Goal: Information Seeking & Learning: Learn about a topic

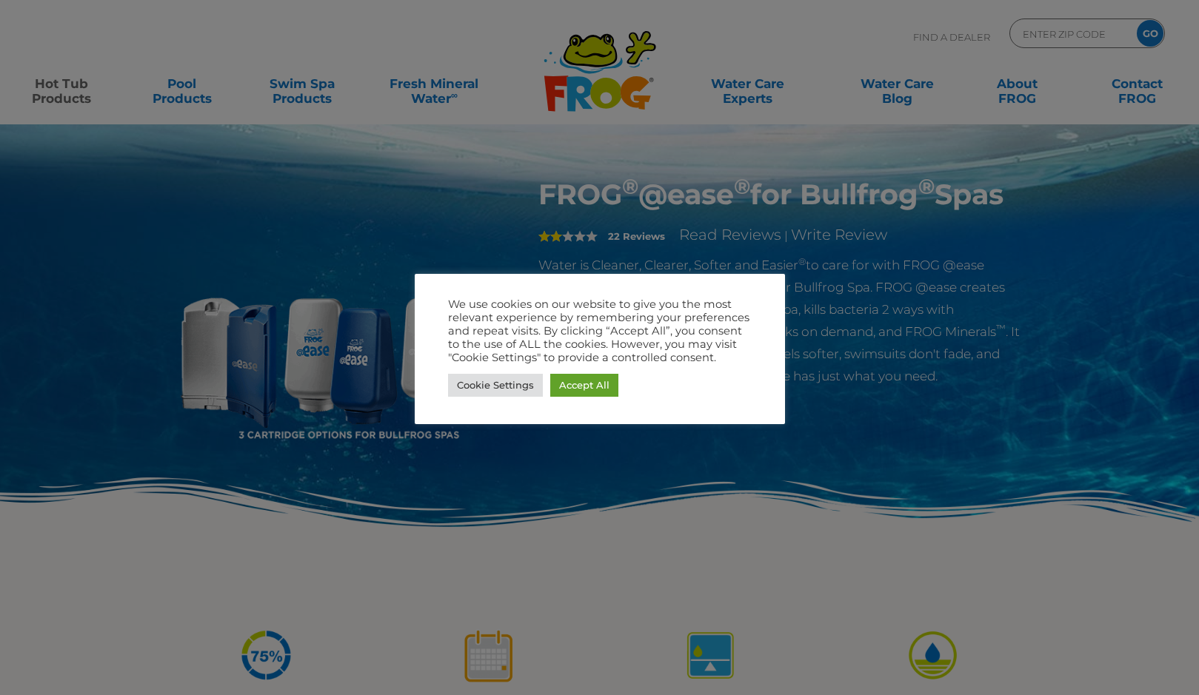
click at [575, 386] on link "Accept All" at bounding box center [584, 385] width 68 height 23
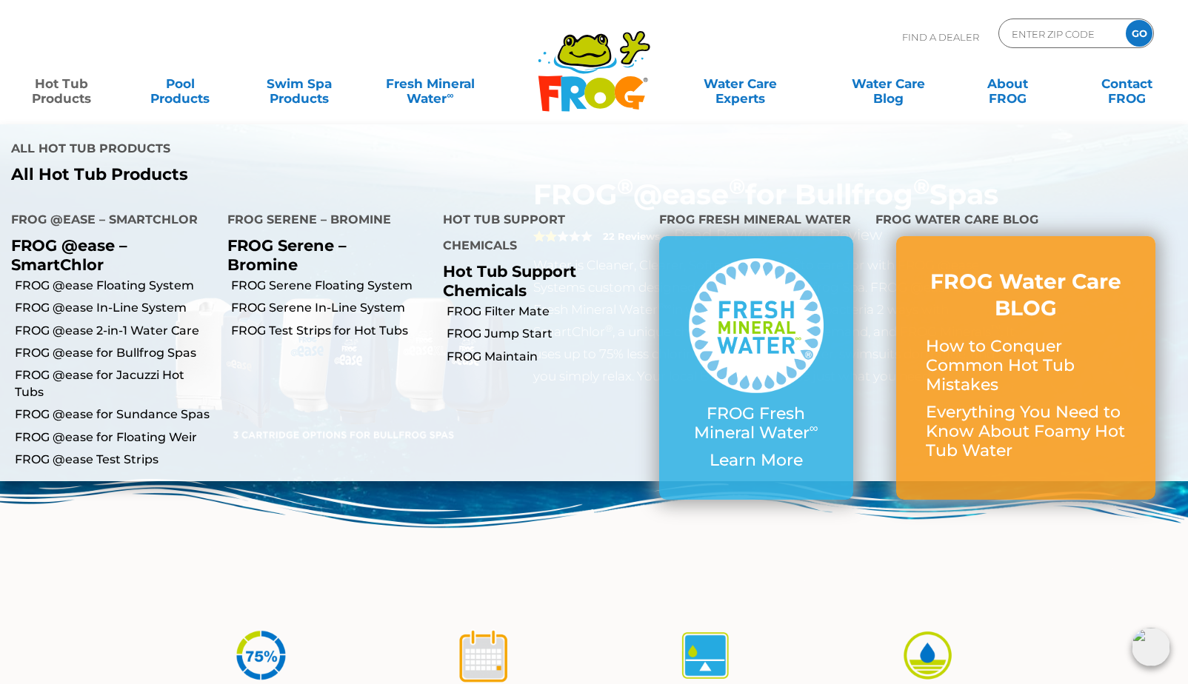
click at [53, 87] on link "Hot Tub Products" at bounding box center [61, 84] width 93 height 30
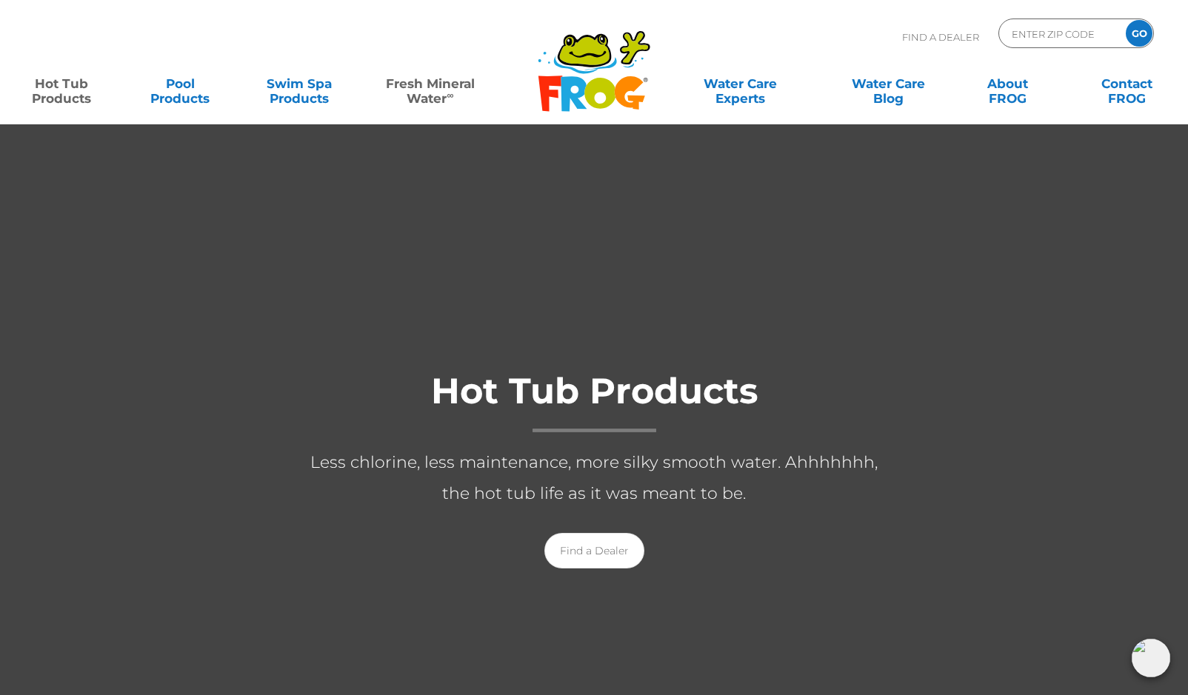
click at [420, 98] on link "Fresh Mineral Water ∞" at bounding box center [430, 84] width 116 height 30
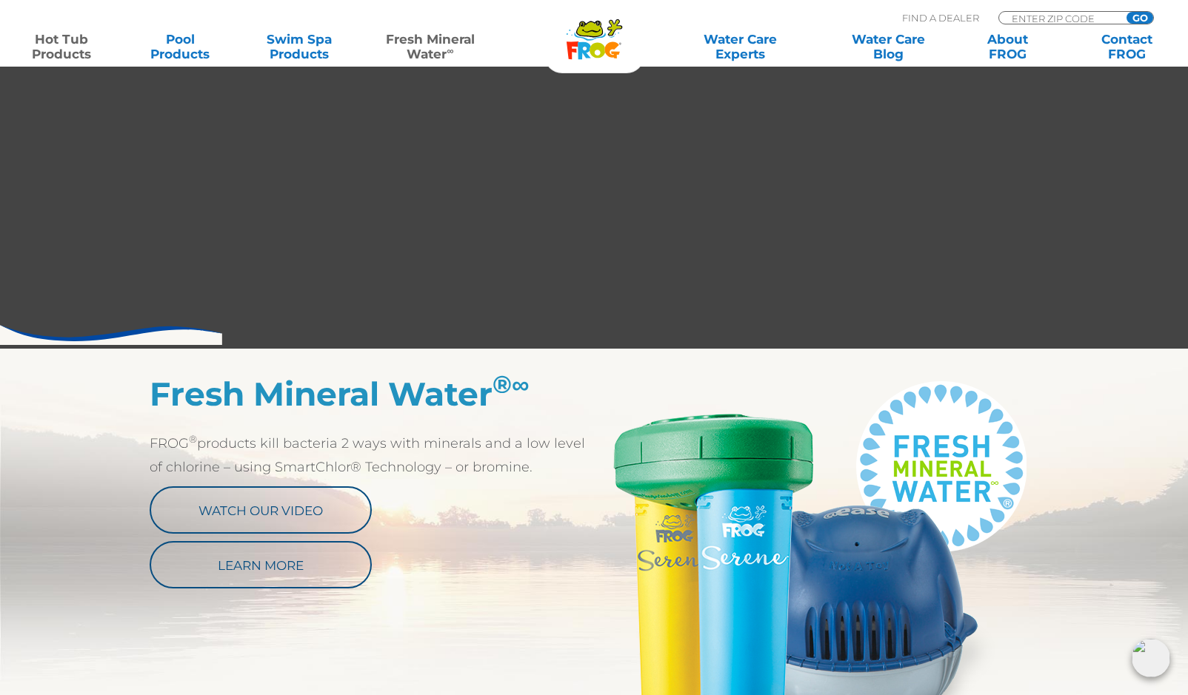
scroll to position [666, 0]
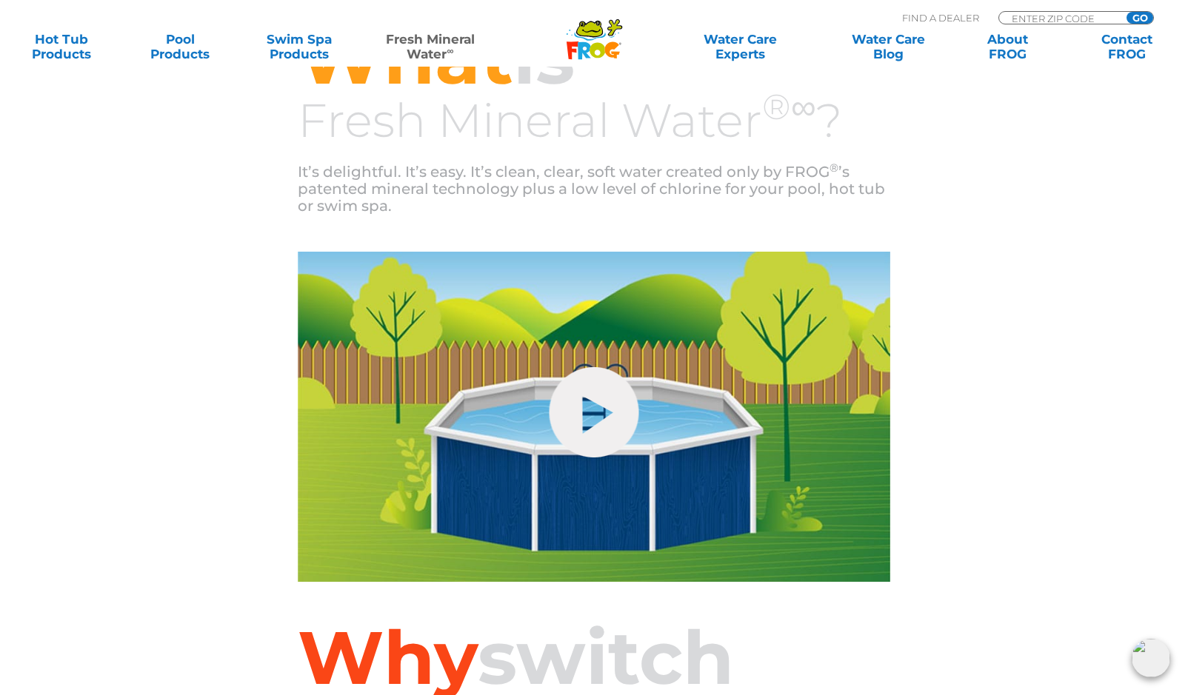
scroll to position [498, 0]
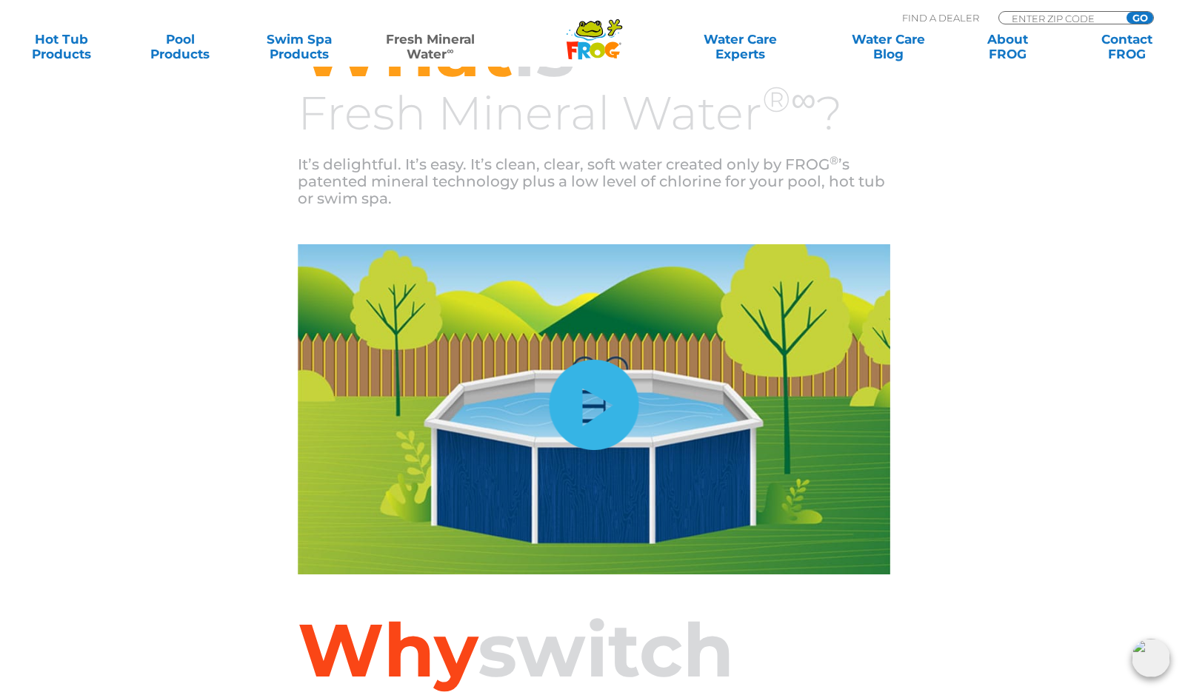
click at [598, 411] on link "hide-me" at bounding box center [594, 405] width 90 height 90
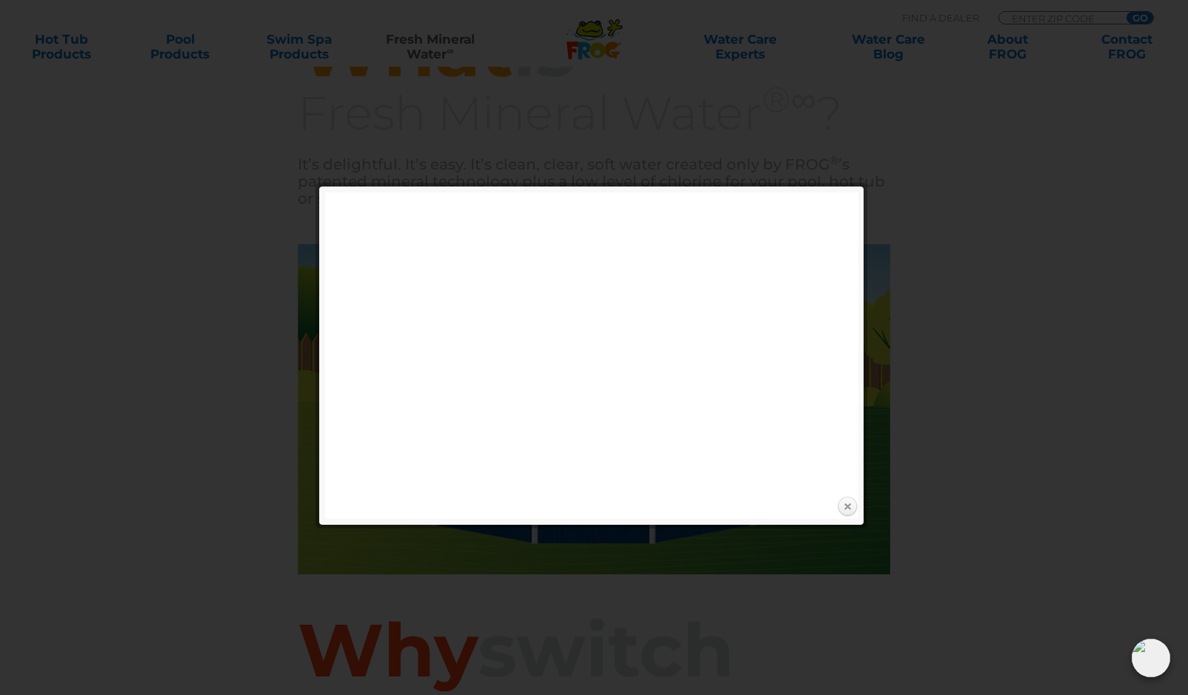
click at [846, 506] on link "Close" at bounding box center [847, 507] width 22 height 22
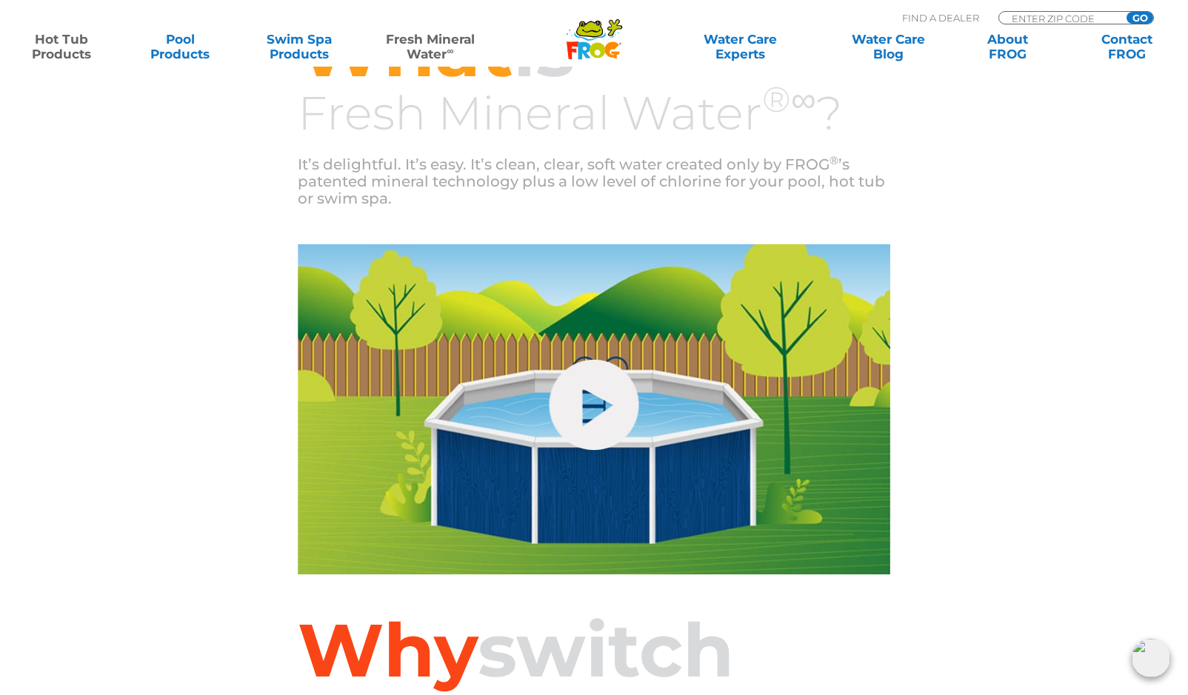
click at [64, 50] on link "Hot Tub Products" at bounding box center [61, 47] width 93 height 30
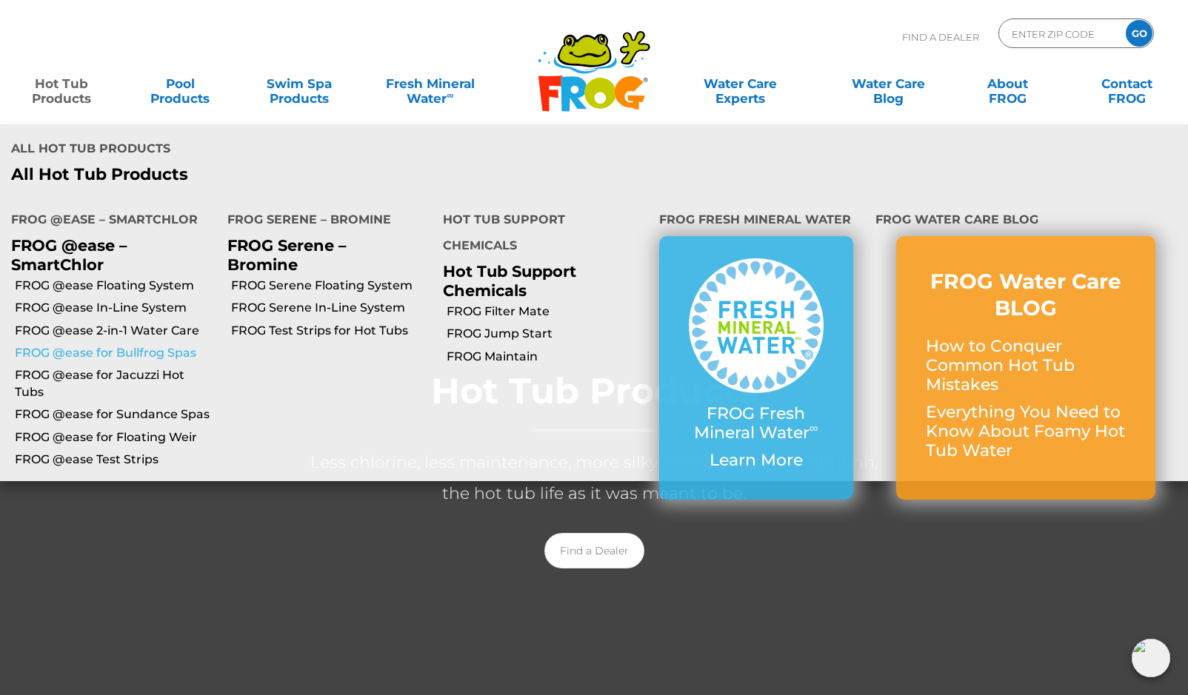
click at [97, 345] on link "FROG @ease for Bullfrog Spas" at bounding box center [115, 353] width 201 height 16
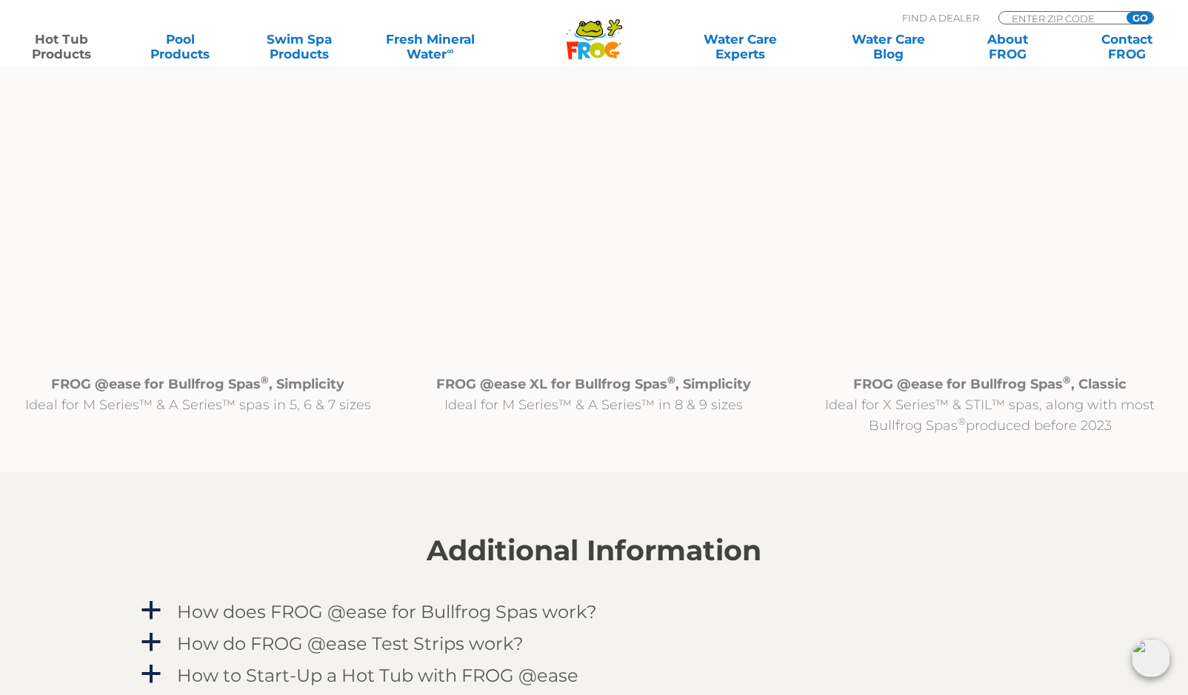
scroll to position [1555, 0]
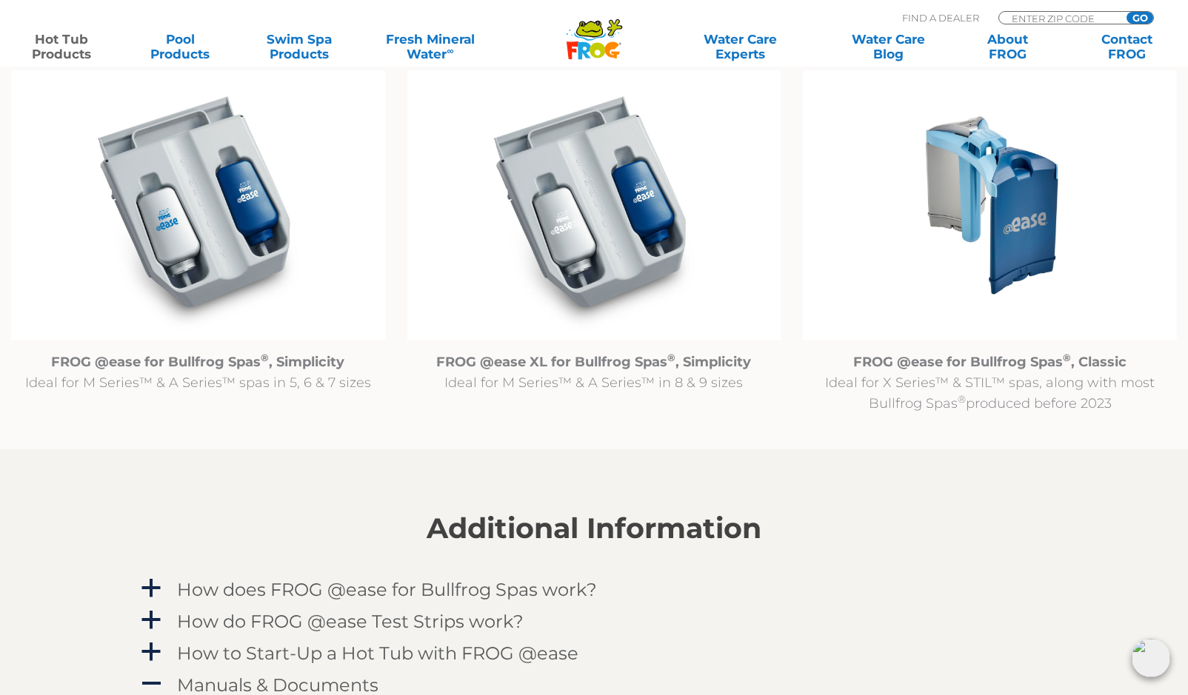
click at [954, 364] on strong "FROG @ease for Bullfrog Spas ® , Classic" at bounding box center [989, 362] width 273 height 16
click at [1004, 198] on img at bounding box center [990, 205] width 374 height 270
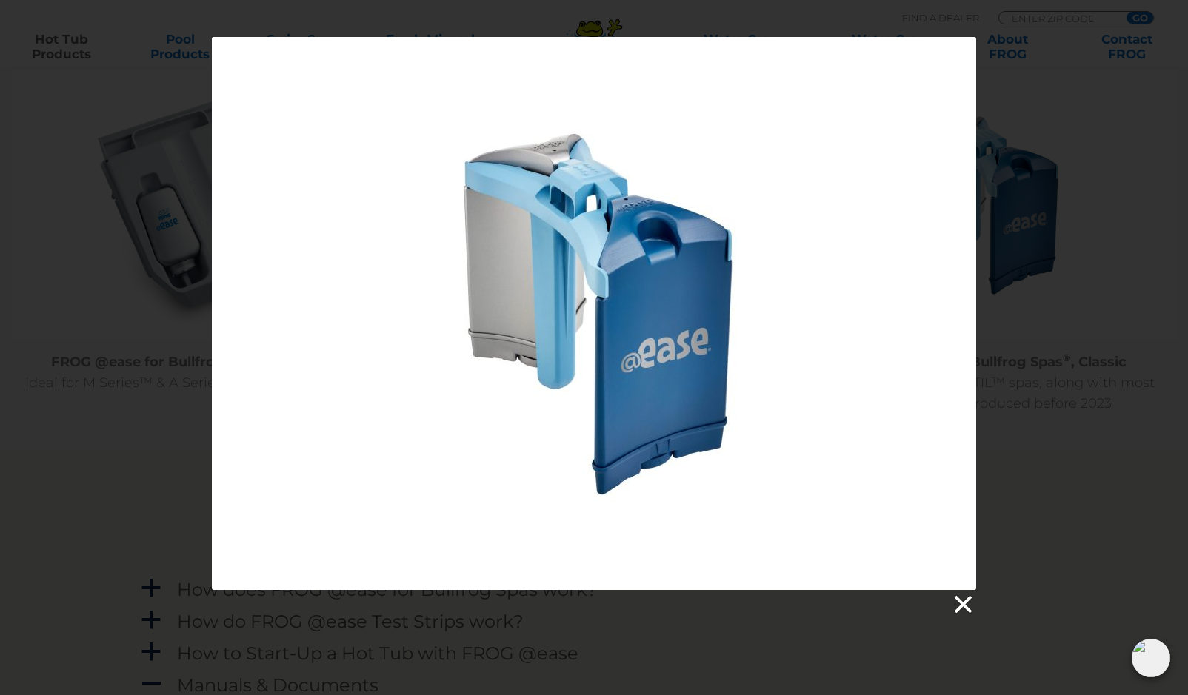
click at [968, 609] on link at bounding box center [962, 605] width 22 height 22
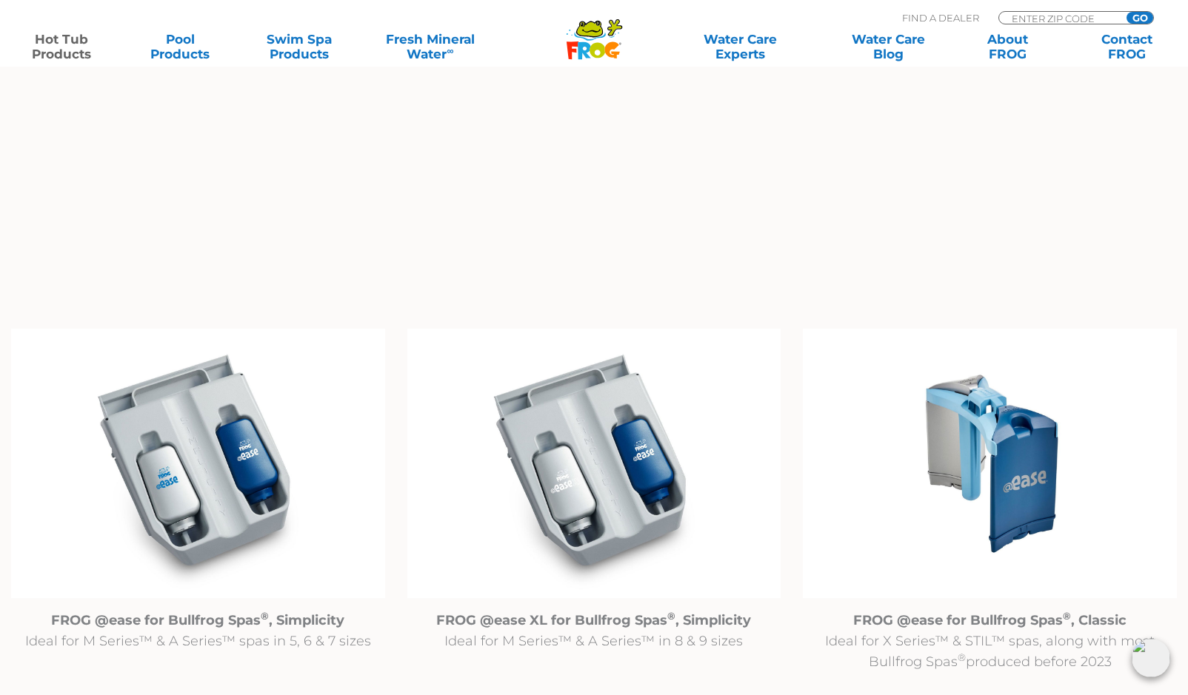
scroll to position [1629, 0]
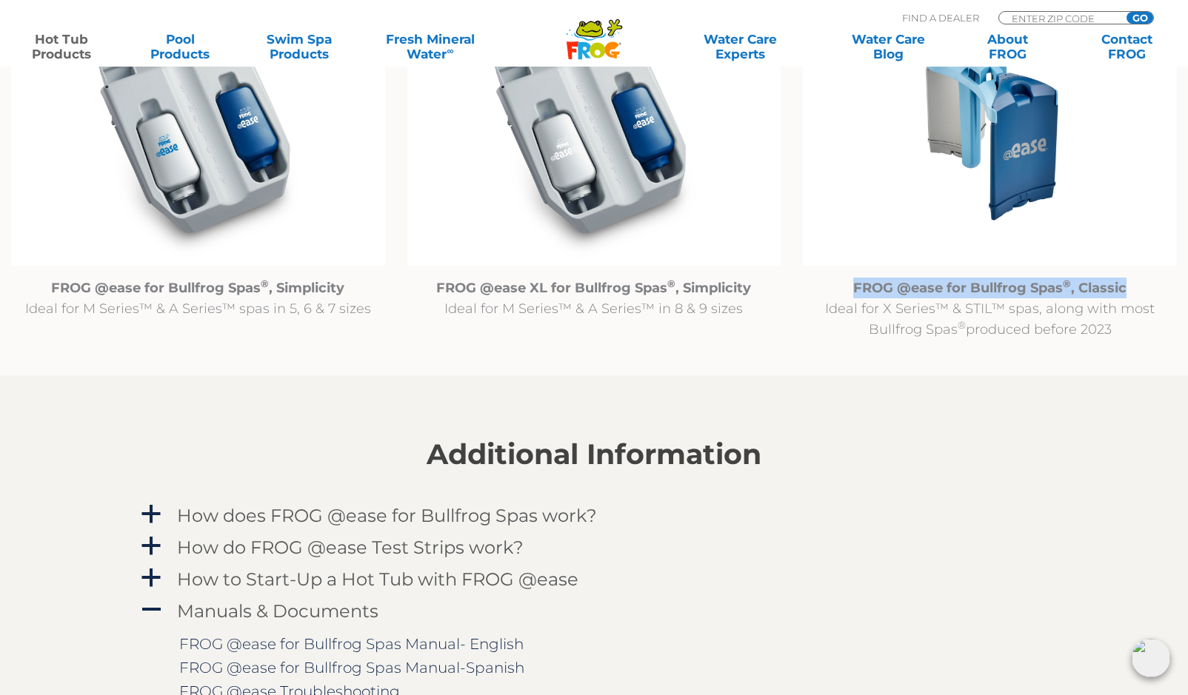
drag, startPoint x: 851, startPoint y: 282, endPoint x: 1138, endPoint y: 285, distance: 287.3
click at [1138, 285] on p "FROG @ease for Bullfrog Spas ® , Classic Ideal for X Series™ & STIL™ spas, alon…" at bounding box center [990, 309] width 374 height 62
copy strong "FROG @ease for Bullfrog Spas ® , Classic"
